Goal: Communication & Community: Answer question/provide support

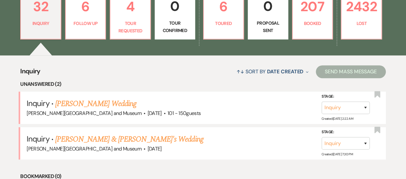
scroll to position [193, 0]
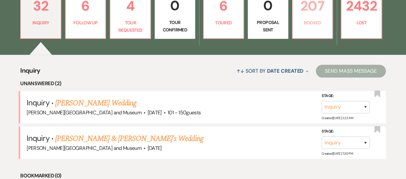
click at [313, 23] on p "Booked" at bounding box center [313, 22] width 32 height 7
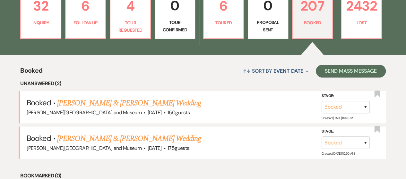
click at [134, 98] on link "[PERSON_NAME] & [PERSON_NAME] Wedding" at bounding box center [129, 104] width 144 height 12
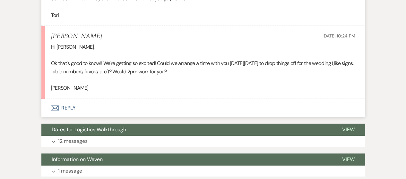
scroll to position [312, 0]
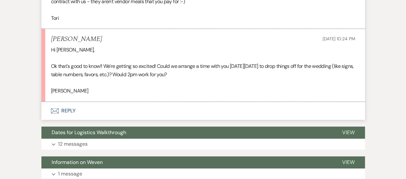
click at [53, 114] on icon "Envelope" at bounding box center [55, 111] width 8 height 5
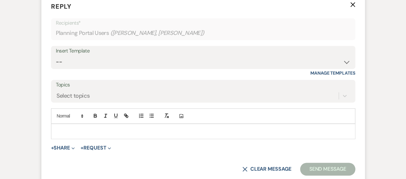
scroll to position [427, 0]
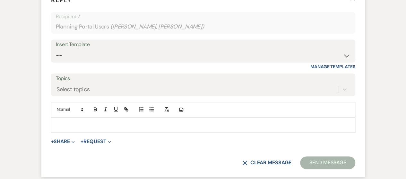
click at [63, 129] on p at bounding box center [203, 125] width 294 height 7
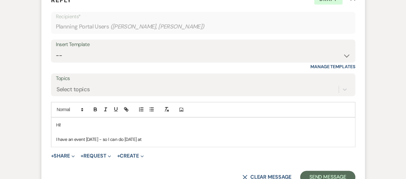
drag, startPoint x: 129, startPoint y: 147, endPoint x: 168, endPoint y: 149, distance: 38.9
click at [168, 143] on p "I have an event [DATE] - so I can do [DATE] at" at bounding box center [203, 139] width 294 height 7
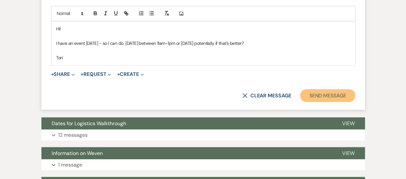
click at [311, 102] on button "Send Message" at bounding box center [327, 95] width 55 height 13
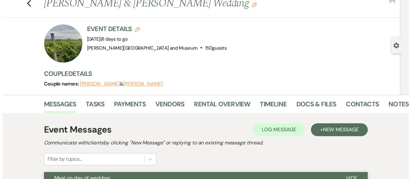
scroll to position [0, 0]
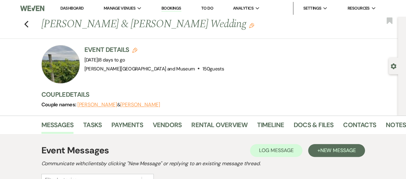
click at [62, 7] on link "Dashboard" at bounding box center [71, 7] width 23 height 5
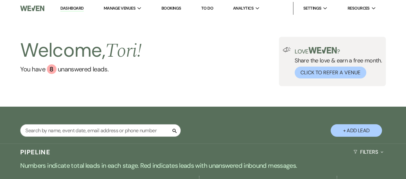
click at [348, 131] on button "+ Add Lead" at bounding box center [356, 131] width 51 height 13
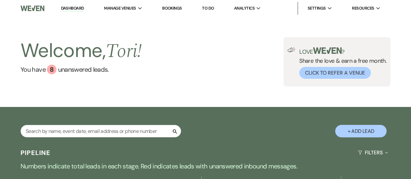
select select "436"
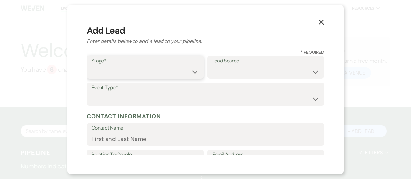
click at [156, 77] on select "Inquiry Follow Up Tour Requested Tour Confirmed Toured Proposal Sent Booked Lost" at bounding box center [144, 72] width 107 height 13
select select "1"
click at [91, 66] on select "Inquiry Follow Up Tour Requested Tour Confirmed Toured Proposal Sent Booked Lost" at bounding box center [144, 72] width 107 height 13
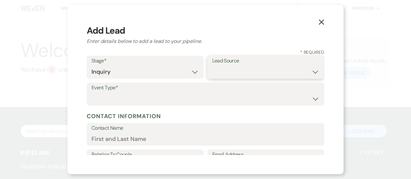
click at [216, 73] on select "Weven Venue Website Instagram Facebook Pinterest Google The Knot Wedding Wire H…" at bounding box center [265, 72] width 107 height 13
select select "12"
click at [212, 66] on select "Weven Venue Website Instagram Facebook Pinterest Google The Knot Wedding Wire H…" at bounding box center [265, 72] width 107 height 13
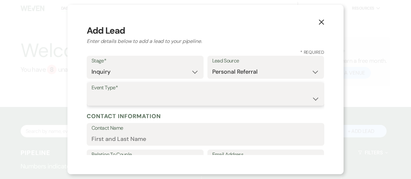
click at [134, 93] on select "Wedding Anniversary Party Baby Shower Bachelorette / Bachelor Party Birthday Pa…" at bounding box center [205, 99] width 228 height 13
select select "1"
click at [91, 93] on select "Wedding Anniversary Party Baby Shower Bachelorette / Bachelor Party Birthday Pa…" at bounding box center [205, 99] width 228 height 13
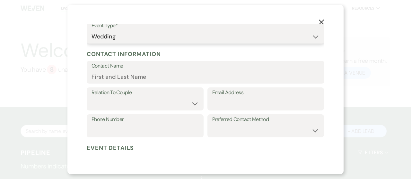
scroll to position [64, 0]
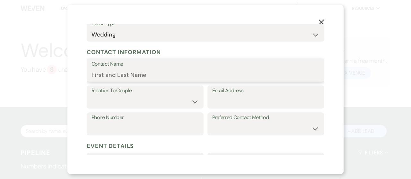
click at [96, 74] on input "Contact Name" at bounding box center [205, 75] width 228 height 13
paste input "[PERSON_NAME]"
type input "[PERSON_NAME]"
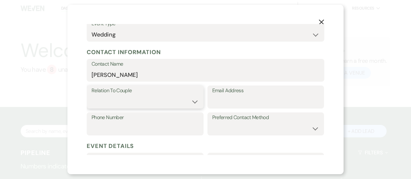
click at [150, 106] on select "Couple Planner Parent of Couple Family Member Friend Other" at bounding box center [144, 102] width 107 height 13
select select "1"
click at [91, 96] on select "Couple Planner Parent of Couple Family Member Friend Other" at bounding box center [144, 102] width 107 height 13
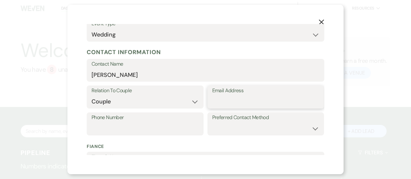
click at [237, 104] on input "Email Address" at bounding box center [265, 102] width 107 height 13
paste input "[PERSON_NAME]"
type input "[PERSON_NAME]"
drag, startPoint x: 245, startPoint y: 102, endPoint x: 180, endPoint y: 102, distance: 64.9
click at [180, 102] on div "Relation To Couple Couple Planner Parent of Couple Family Member Friend Other E…" at bounding box center [206, 99] width 238 height 27
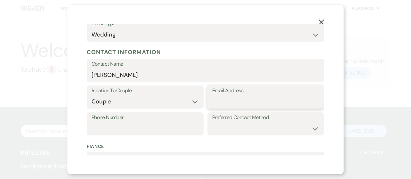
paste input "[PERSON_NAME][EMAIL_ADDRESS][DOMAIN_NAME]"
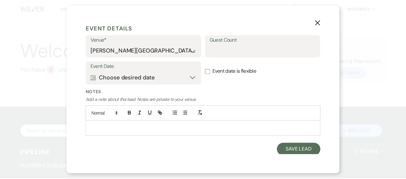
scroll to position [249, 0]
type input "[PERSON_NAME][EMAIL_ADDRESS][DOMAIN_NAME]"
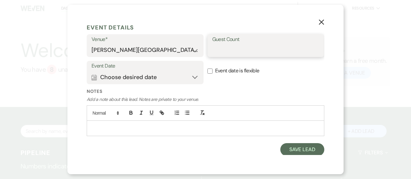
click at [221, 50] on input "Guest Count" at bounding box center [265, 50] width 107 height 13
type input "150"
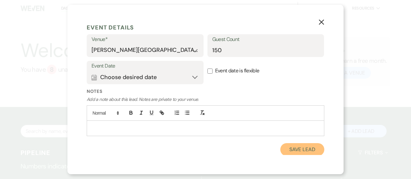
click at [285, 144] on button "Save Lead" at bounding box center [302, 150] width 44 height 13
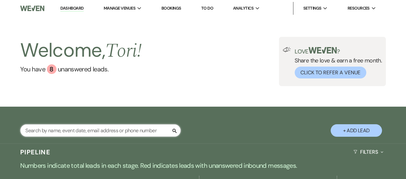
drag, startPoint x: 62, startPoint y: 128, endPoint x: 65, endPoint y: 128, distance: 3.5
click at [62, 128] on input "text" at bounding box center [100, 131] width 161 height 13
type input "[PERSON_NAME]"
select select "8"
select select "5"
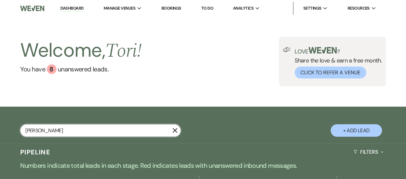
select select "8"
select select "7"
select select "8"
select select "10"
select select "8"
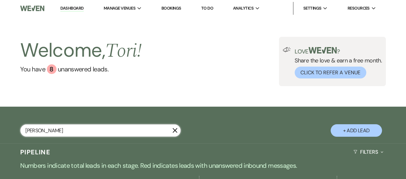
select select "5"
select select "8"
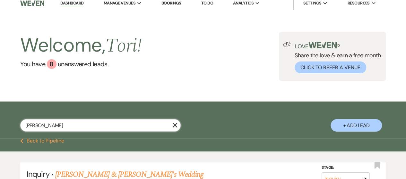
scroll to position [64, 0]
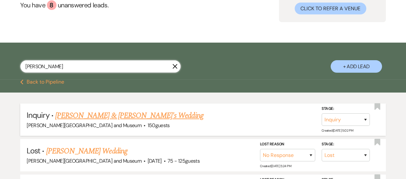
type input "[PERSON_NAME]"
click at [102, 117] on link "[PERSON_NAME] & [PERSON_NAME]'s Wedding" at bounding box center [129, 116] width 148 height 12
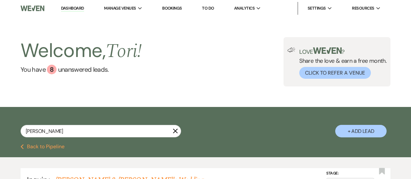
select select "12"
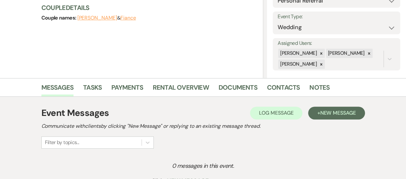
scroll to position [96, 0]
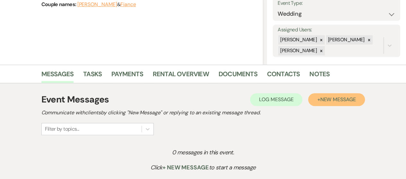
click at [345, 100] on span "New Message" at bounding box center [338, 99] width 36 height 7
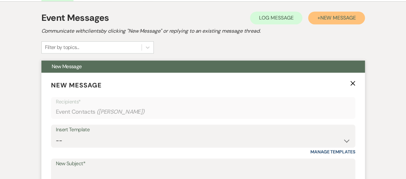
scroll to position [193, 0]
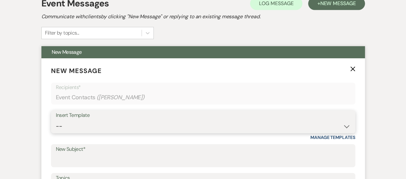
click at [101, 124] on select "-- Weven Planning Portal Introduction (Booked Events) Checking In Planning Foll…" at bounding box center [203, 126] width 295 height 13
select select "4936"
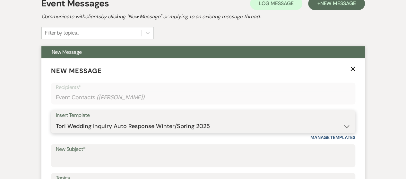
click at [56, 120] on select "-- Weven Planning Portal Introduction (Booked Events) Checking In Planning Foll…" at bounding box center [203, 126] width 295 height 13
type input "Congratulations!"
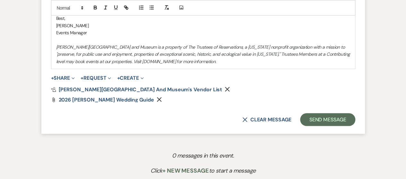
scroll to position [642, 0]
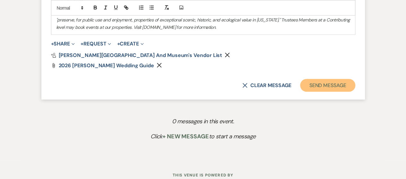
click at [326, 89] on button "Send Message" at bounding box center [327, 85] width 55 height 13
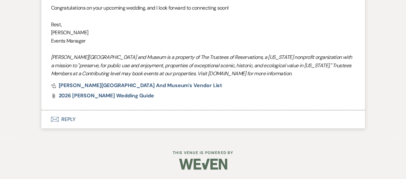
scroll to position [370, 0]
